Goal: Register for event/course

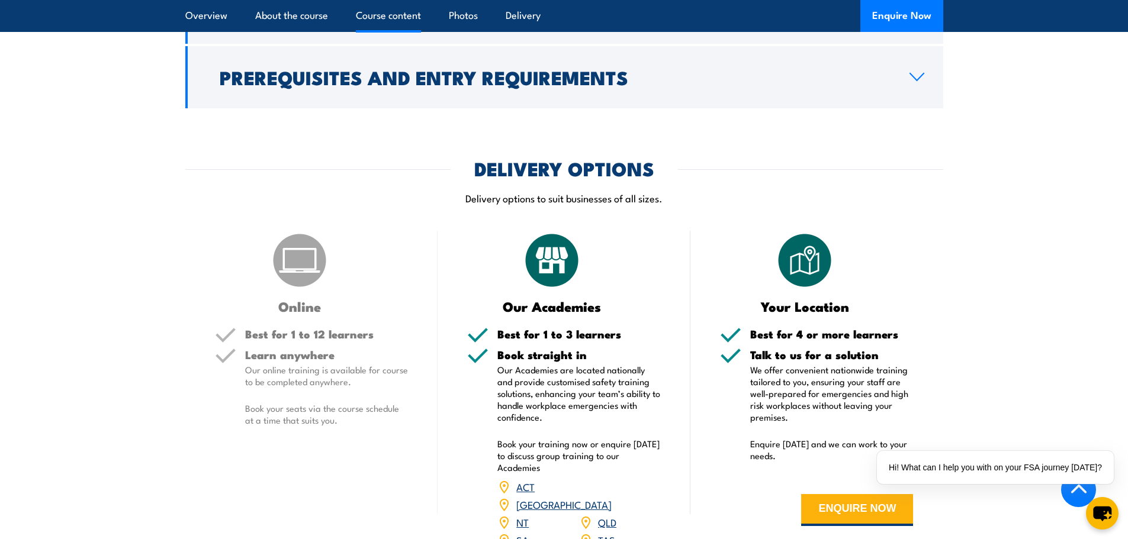
scroll to position [1539, 0]
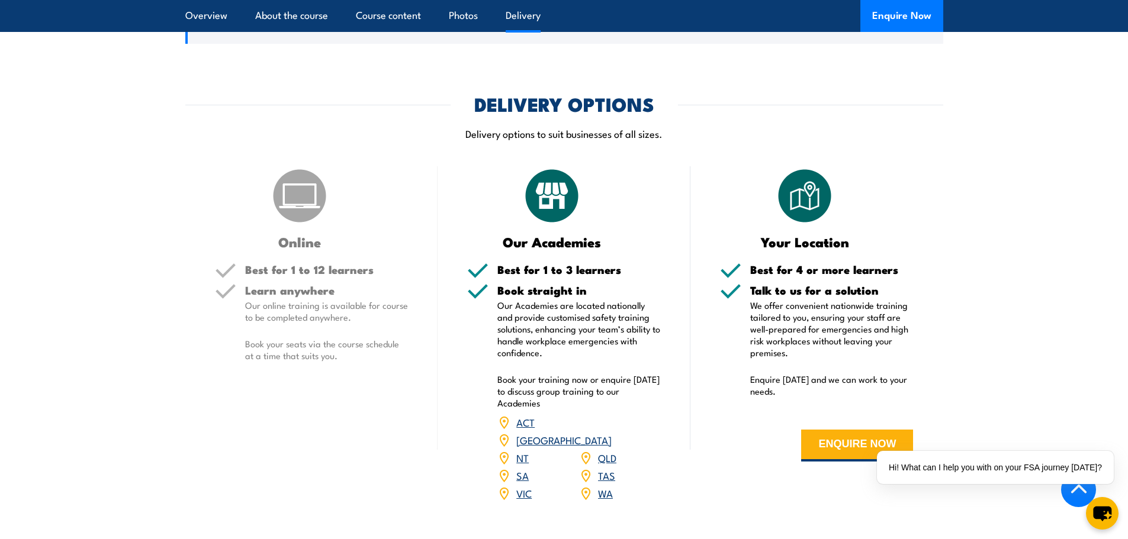
click at [609, 433] on link "[GEOGRAPHIC_DATA]" at bounding box center [563, 440] width 95 height 14
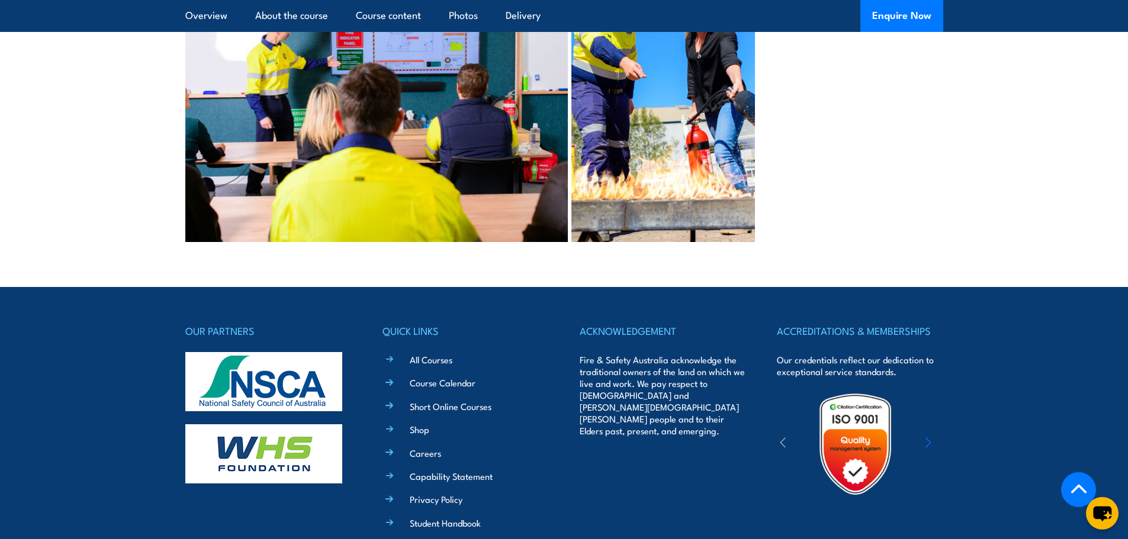
scroll to position [2410, 0]
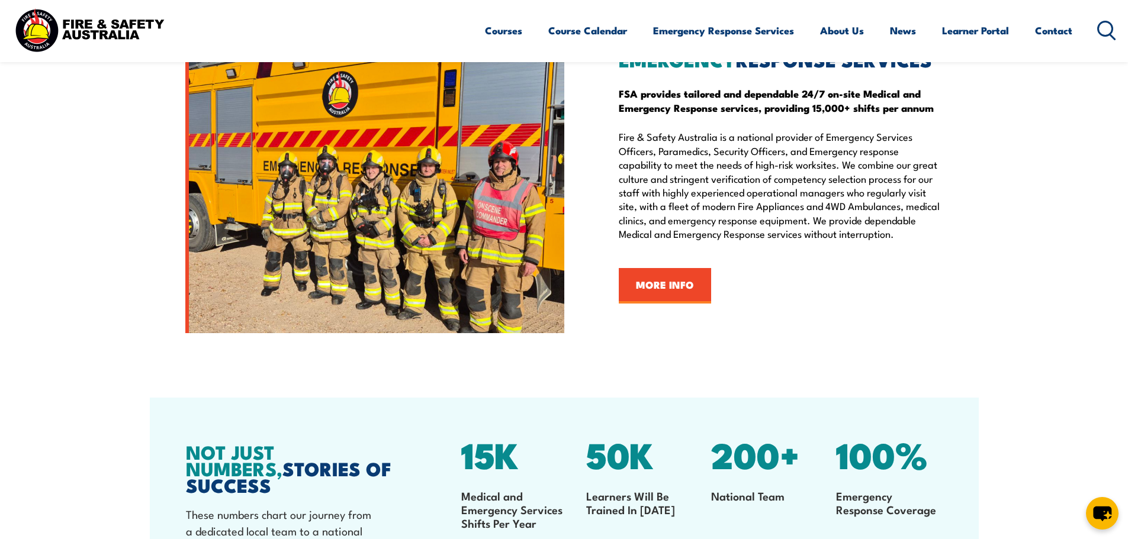
scroll to position [1748, 0]
